Goal: Check status: Check status

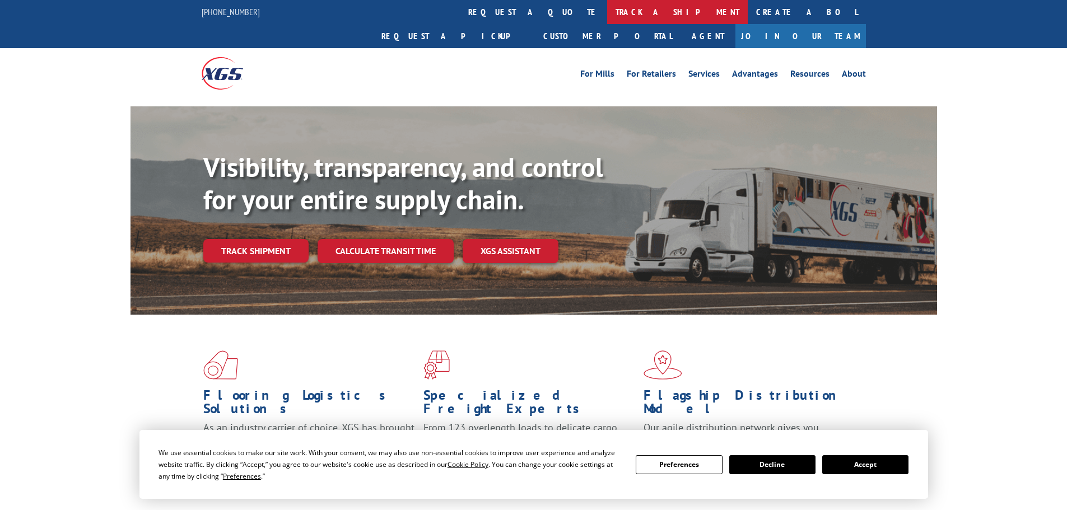
click at [607, 15] on link "track a shipment" at bounding box center [677, 12] width 141 height 24
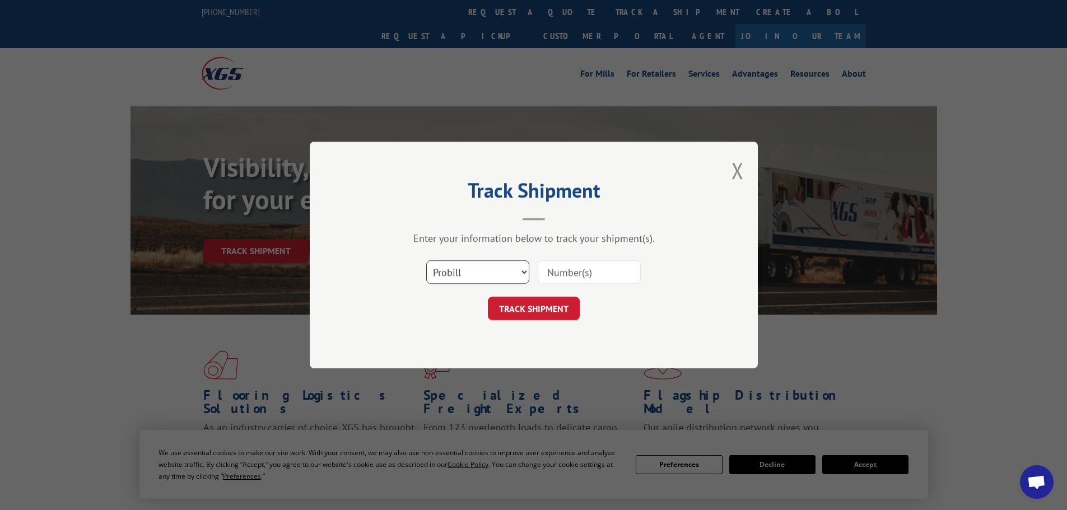
click at [483, 261] on select "Select category... Probill BOL PO" at bounding box center [477, 273] width 103 height 24
select select "bol"
click at [426, 261] on select "Select category... Probill BOL PO" at bounding box center [477, 273] width 103 height 24
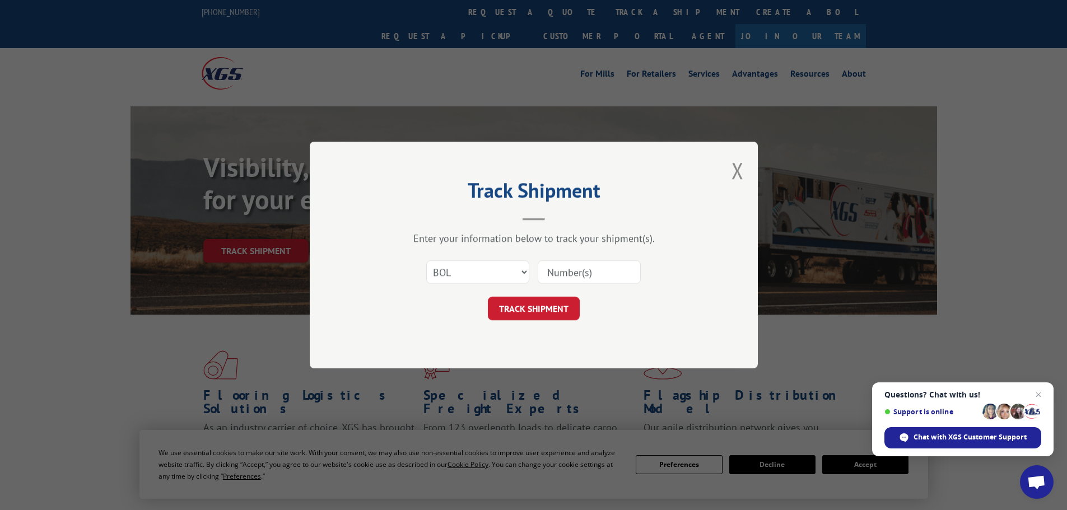
click at [560, 275] on input at bounding box center [589, 273] width 103 height 24
paste input "5992587"
type input "5992587"
click at [564, 305] on button "TRACK SHIPMENT" at bounding box center [534, 309] width 92 height 24
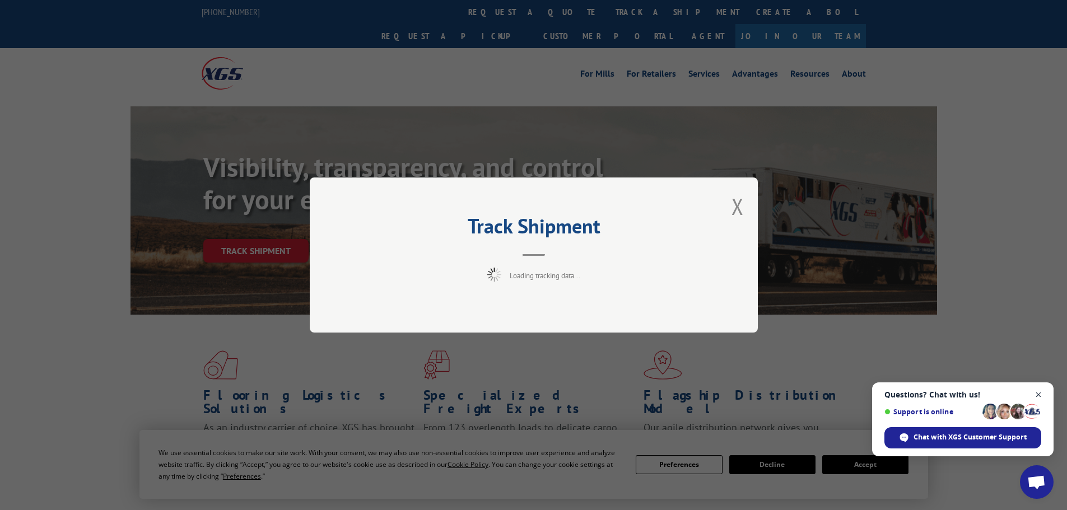
click at [1035, 391] on span "Open chat" at bounding box center [1039, 395] width 14 height 14
